Goal: Find specific page/section: Find specific page/section

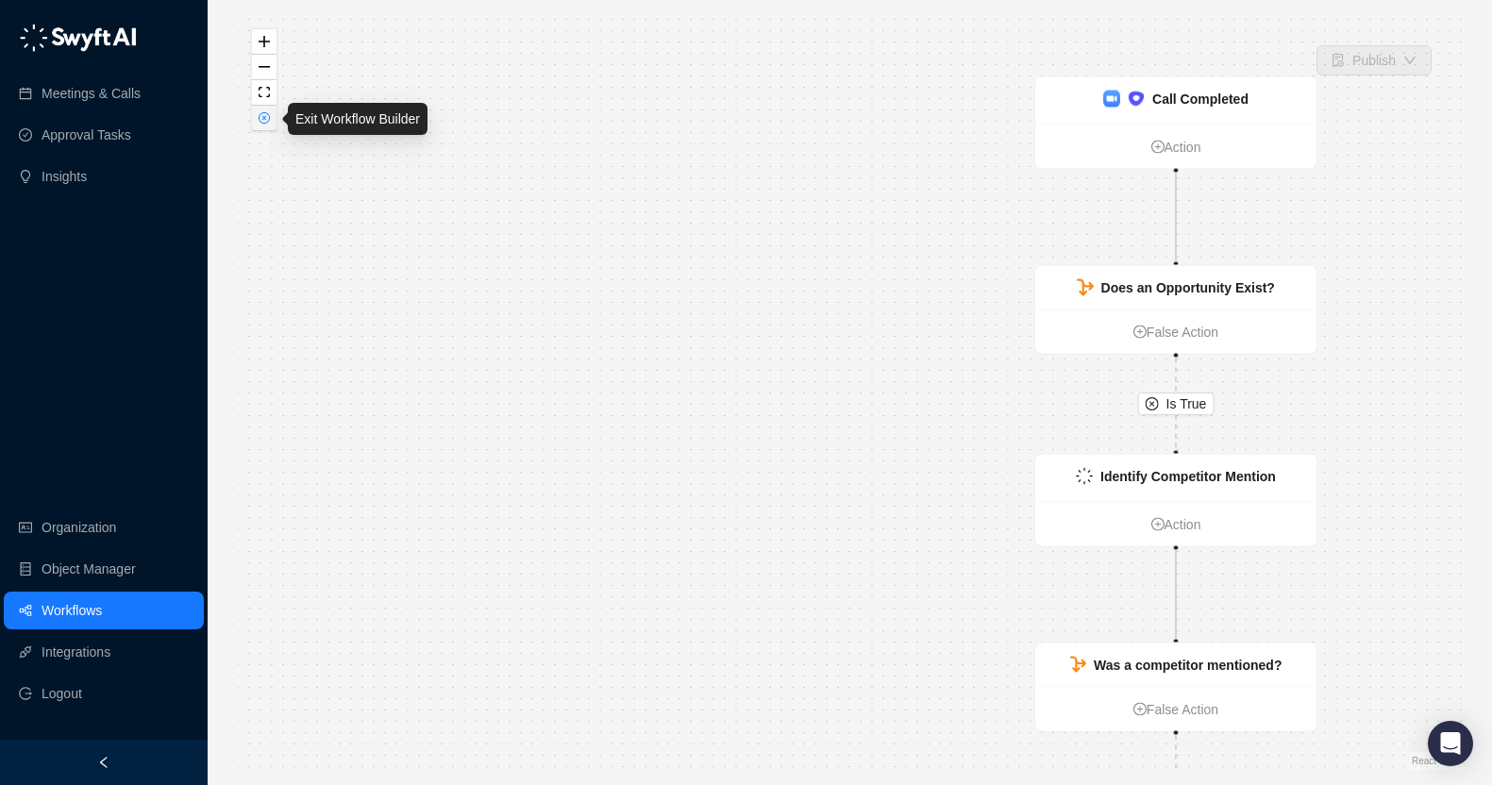
click at [264, 120] on icon "close-circle" at bounding box center [263, 117] width 9 height 9
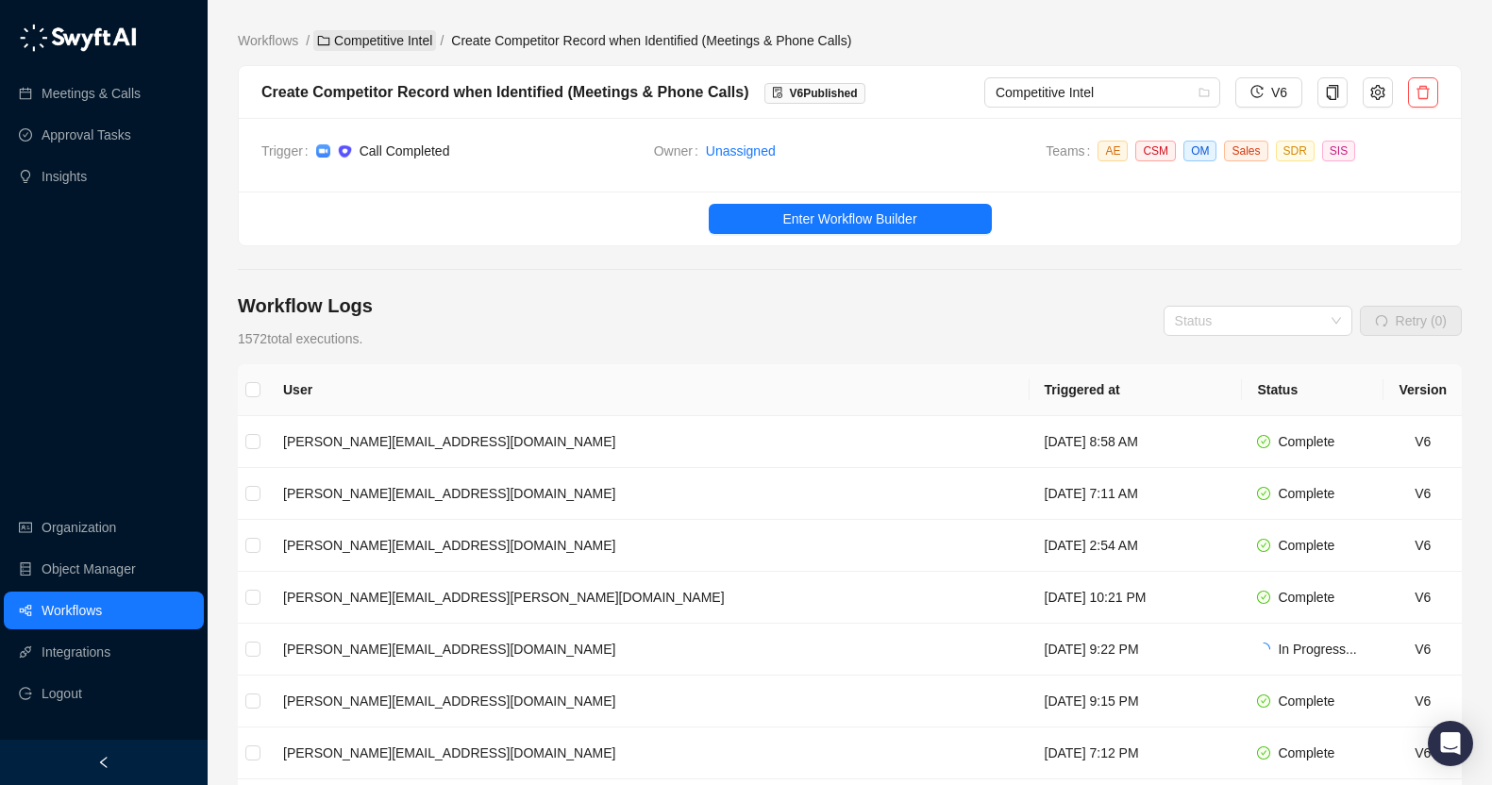
click at [353, 37] on link "Competitive Intel" at bounding box center [374, 40] width 123 height 21
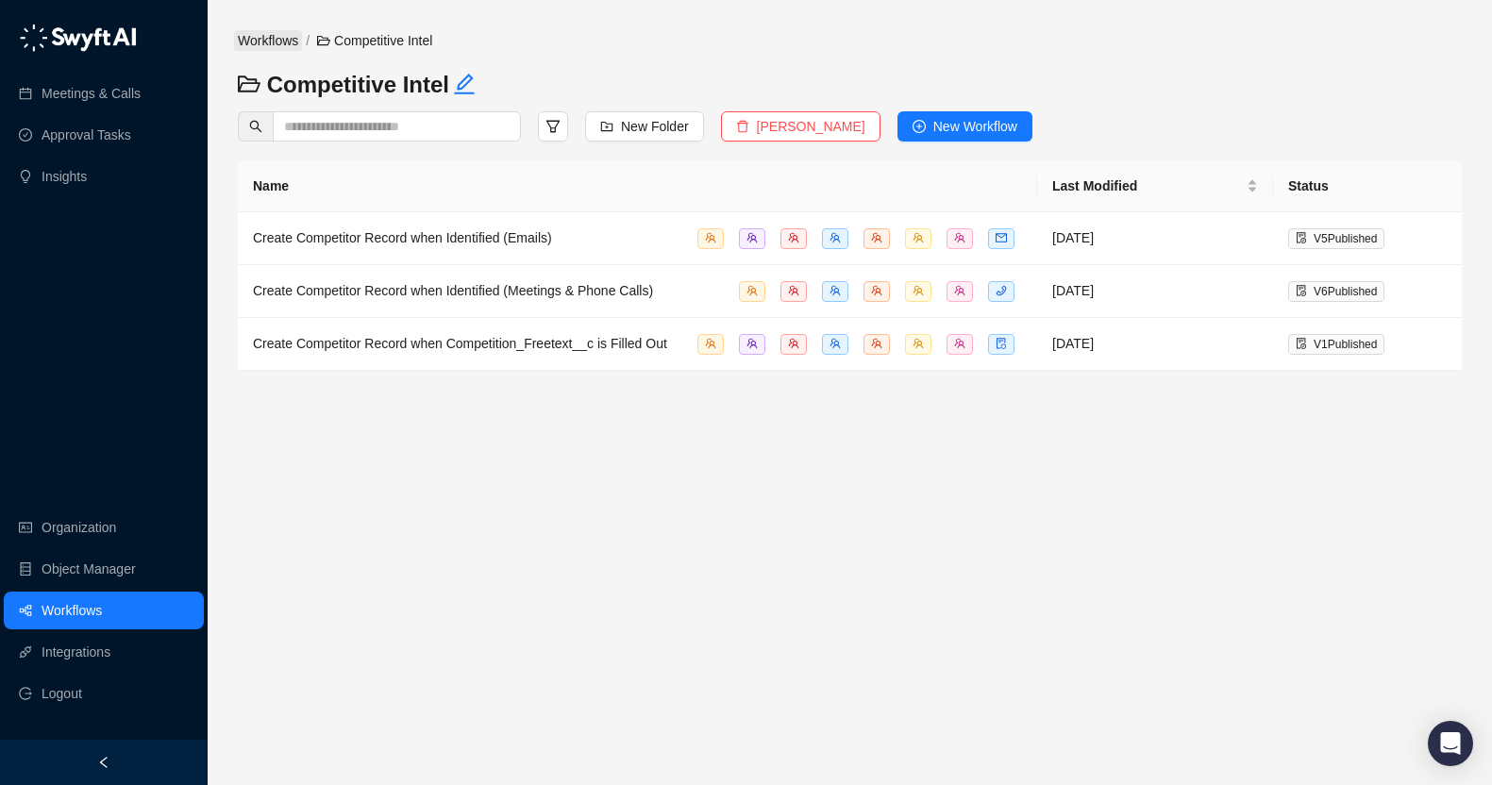
click at [268, 36] on link "Workflows" at bounding box center [268, 40] width 68 height 21
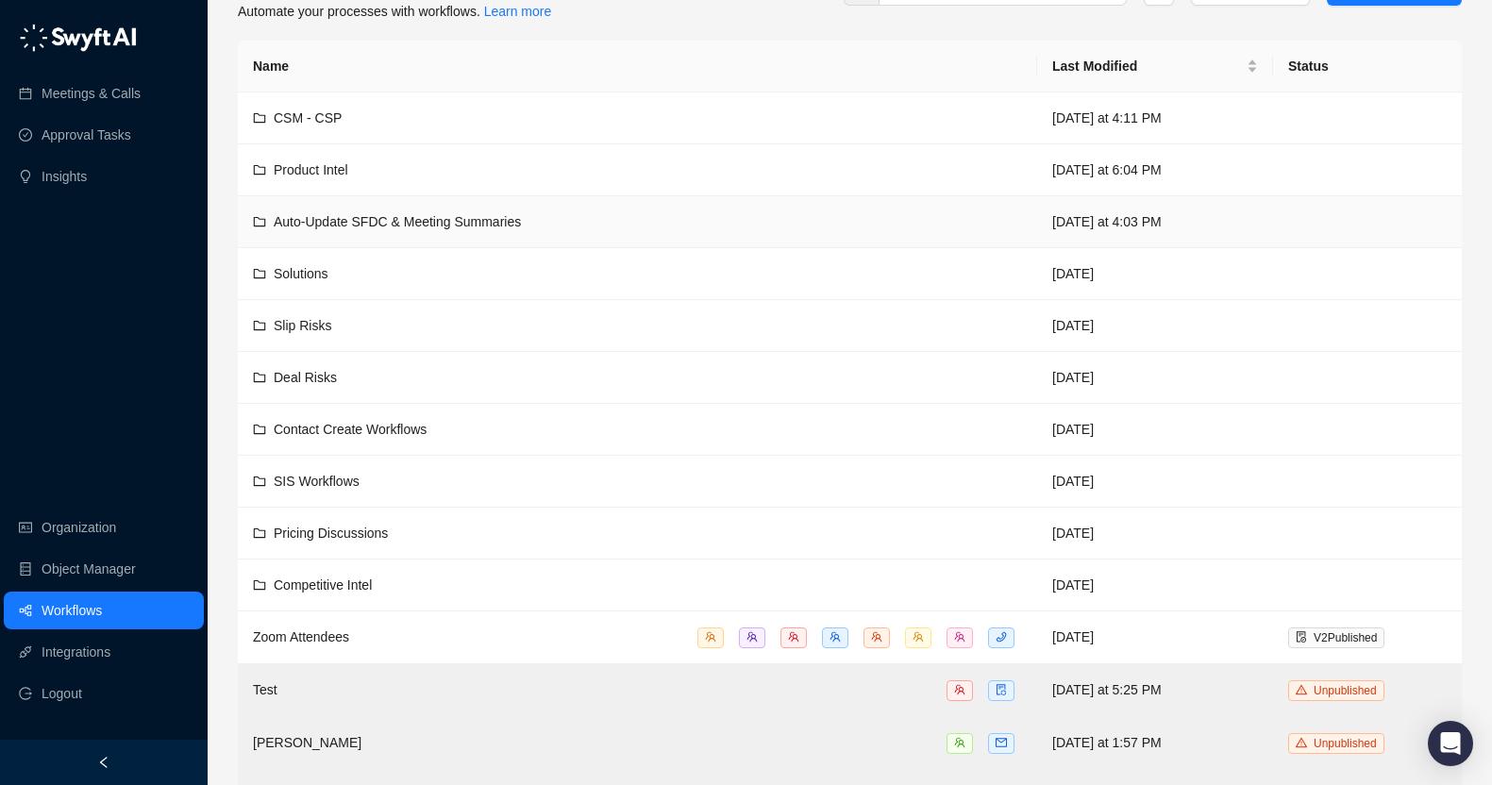
scroll to position [67, 0]
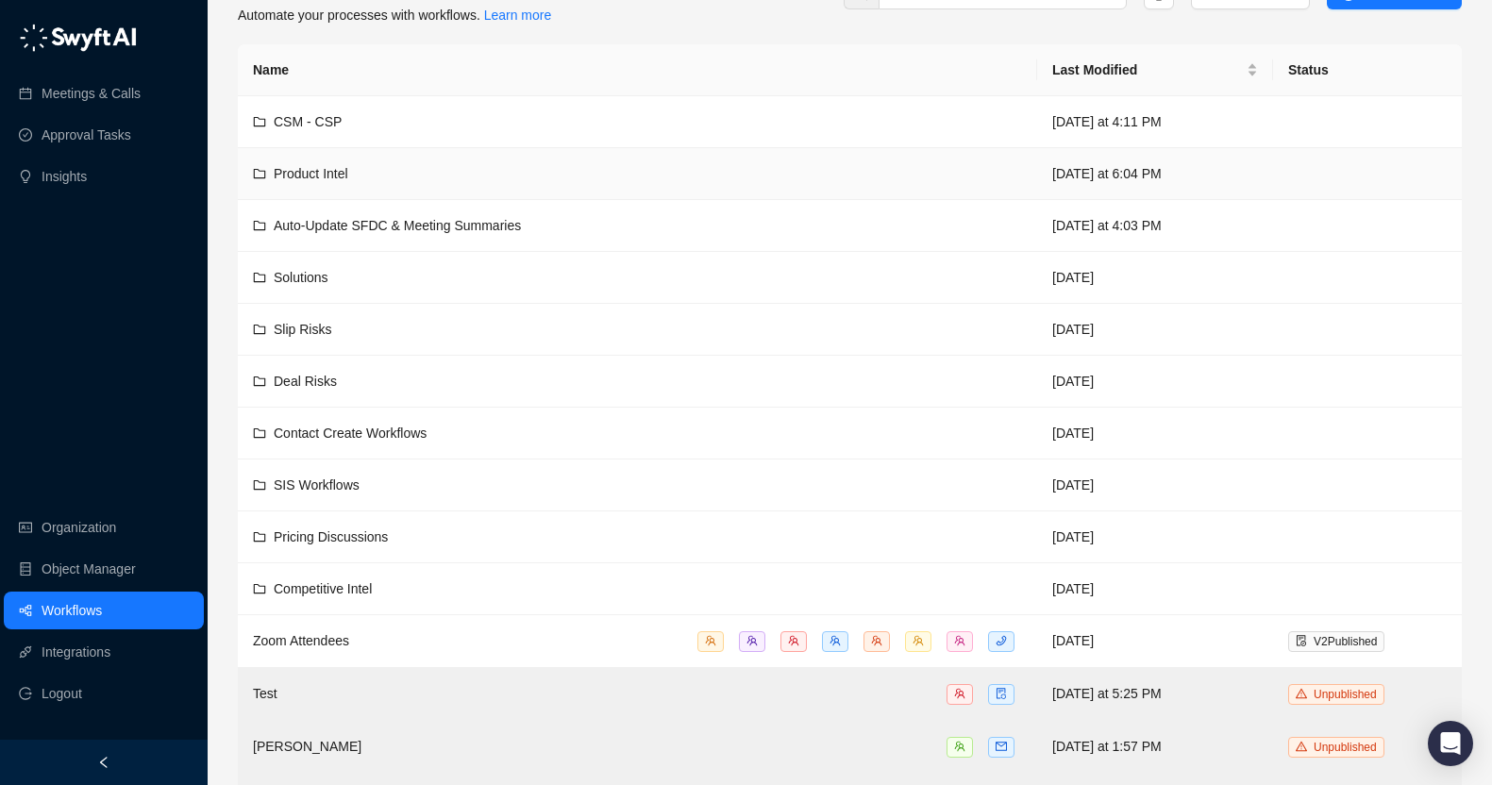
click at [401, 173] on div "Product Intel" at bounding box center [637, 173] width 769 height 21
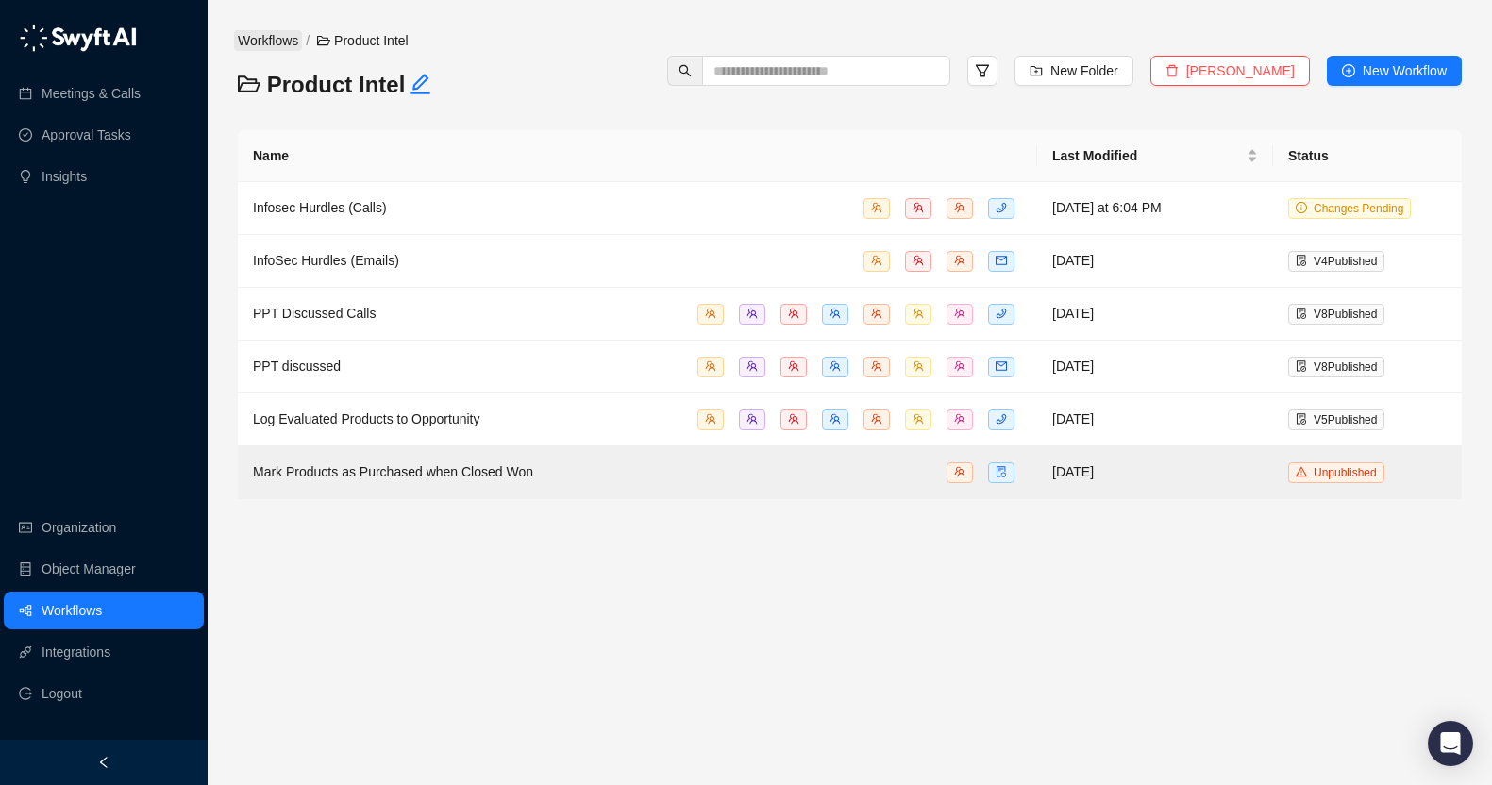
click at [273, 41] on link "Workflows" at bounding box center [268, 40] width 68 height 21
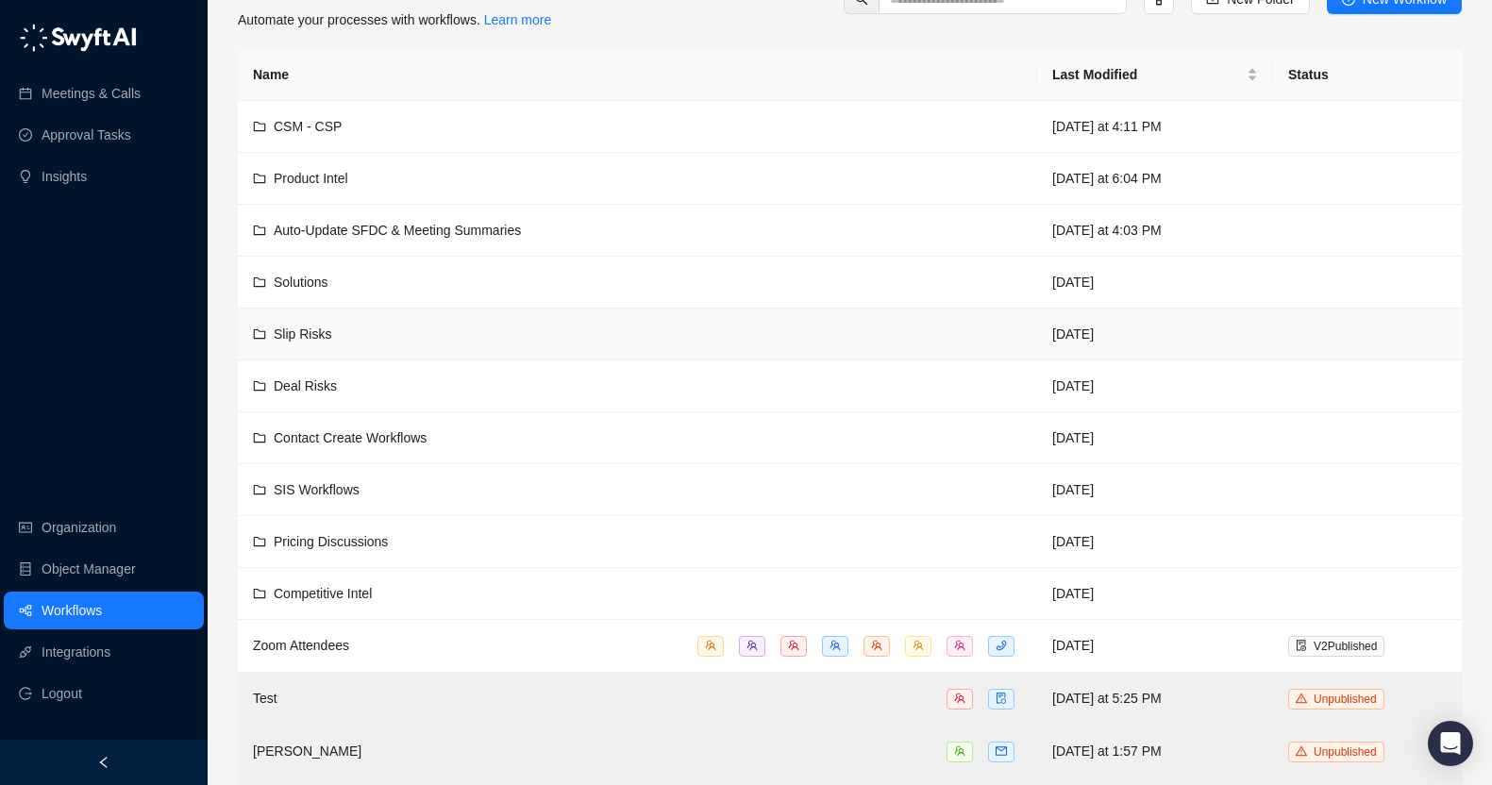
scroll to position [94, 0]
